Goal: Navigation & Orientation: Find specific page/section

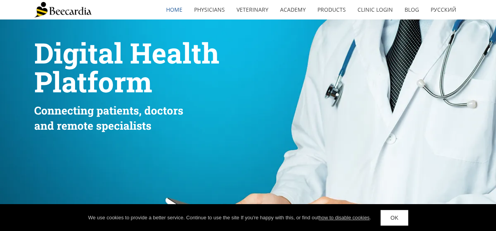
click at [390, 214] on link "OK" at bounding box center [393, 218] width 27 height 16
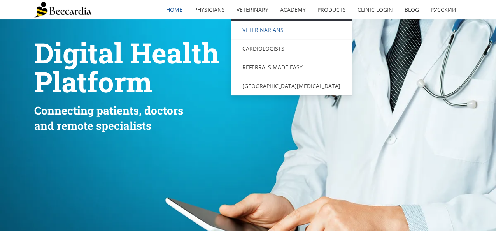
click at [271, 30] on link "Veterinarians" at bounding box center [291, 30] width 121 height 19
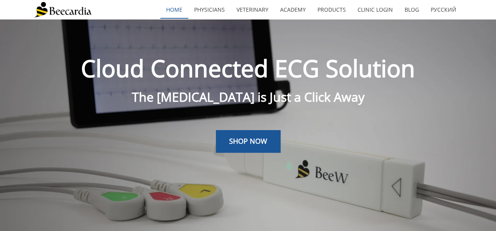
click at [177, 8] on link "home" at bounding box center [174, 10] width 28 height 18
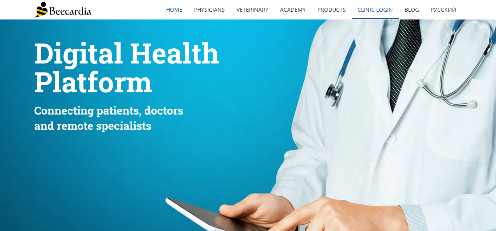
click at [382, 13] on link "Clinic Login" at bounding box center [375, 10] width 47 height 18
